Goal: Find specific page/section

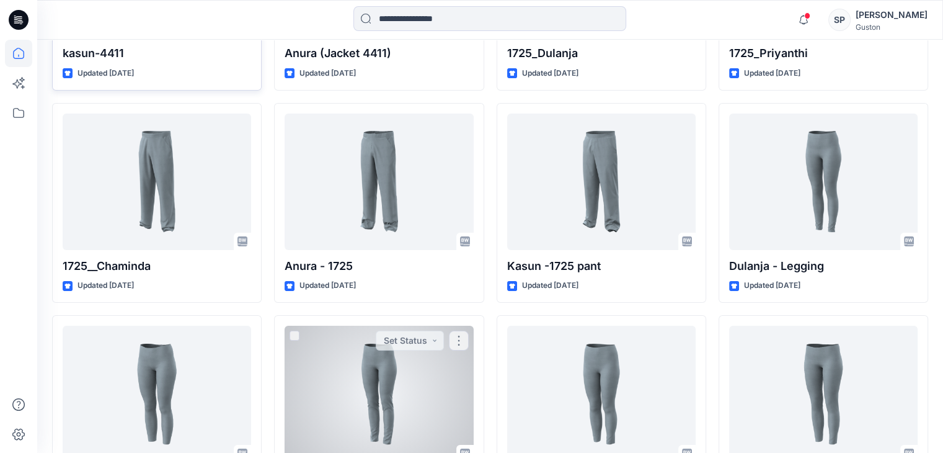
scroll to position [4415, 0]
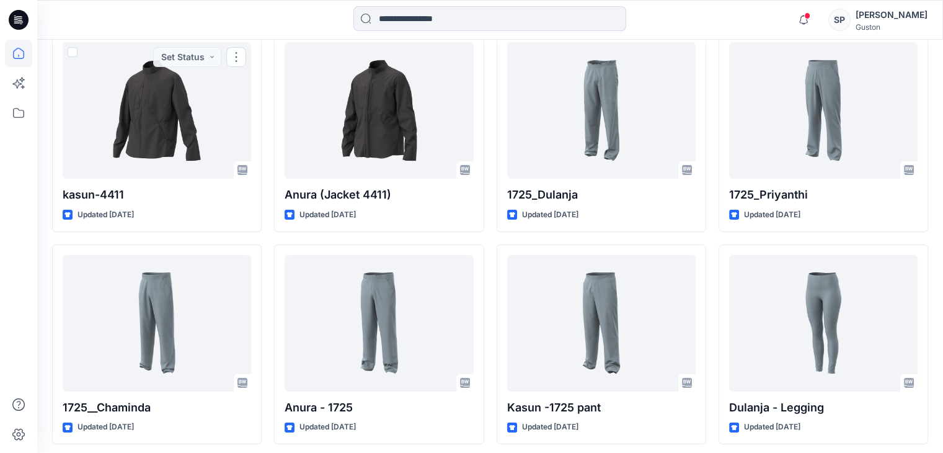
click at [5, 50] on icon at bounding box center [18, 53] width 27 height 27
click at [401, 13] on input at bounding box center [489, 18] width 273 height 25
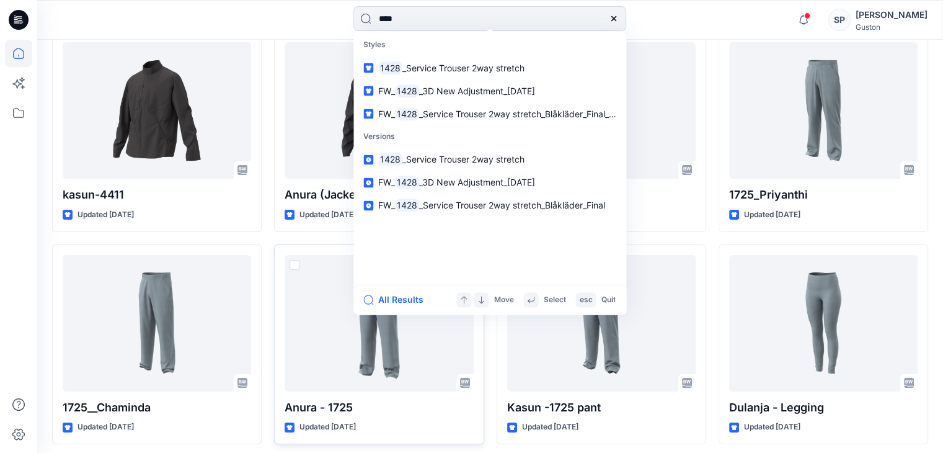
type input "****"
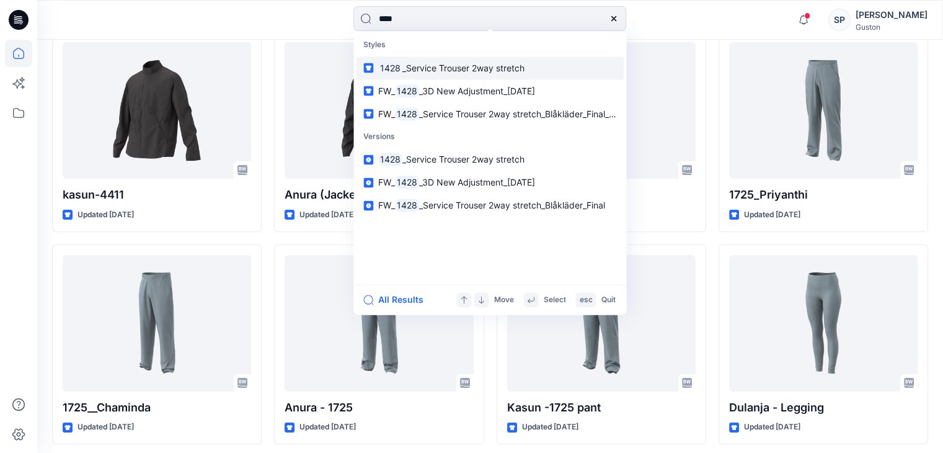
click at [434, 74] on link "1428 _Service Trouser 2way stretch" at bounding box center [490, 67] width 268 height 23
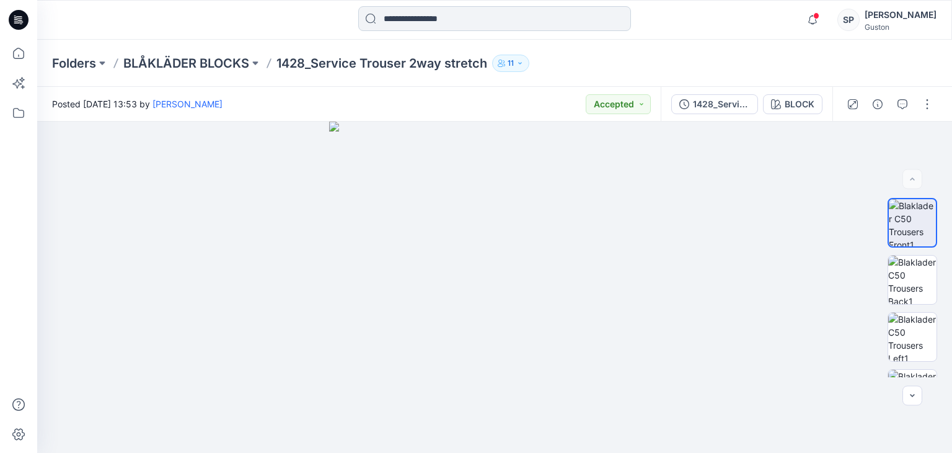
click at [469, 21] on input at bounding box center [494, 18] width 273 height 25
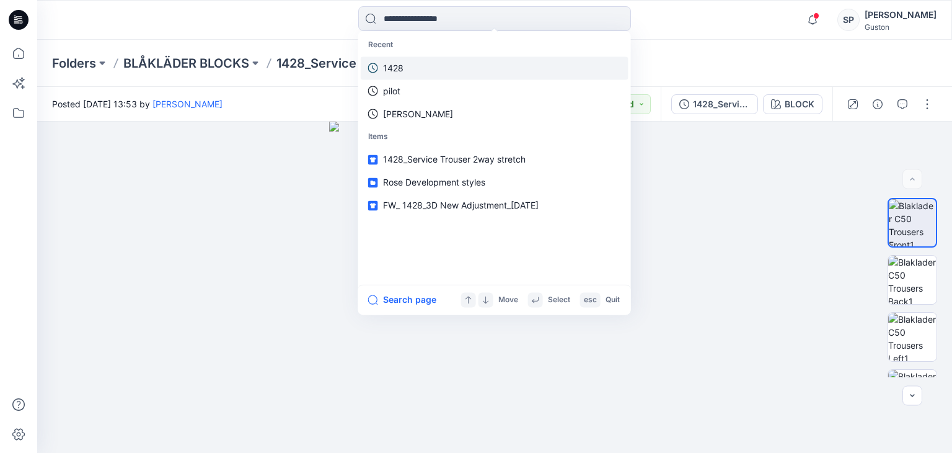
click at [404, 71] on link "1428" at bounding box center [495, 67] width 268 height 23
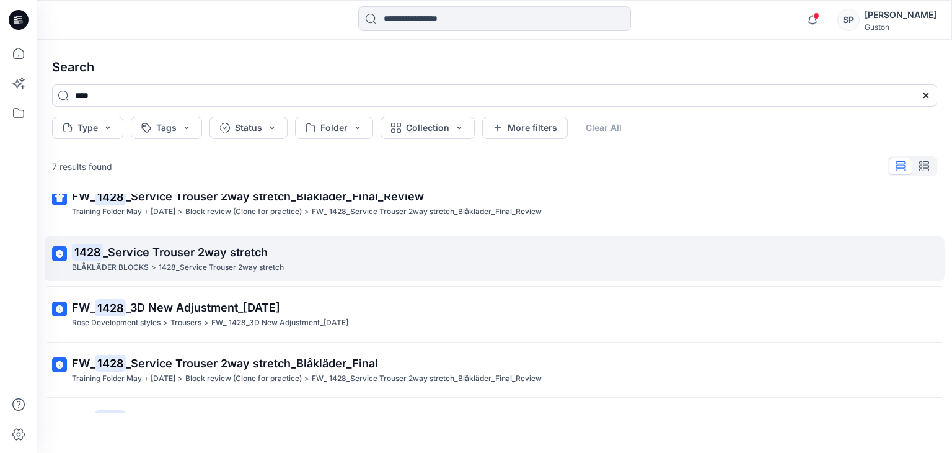
scroll to position [169, 0]
